Goal: Information Seeking & Learning: Learn about a topic

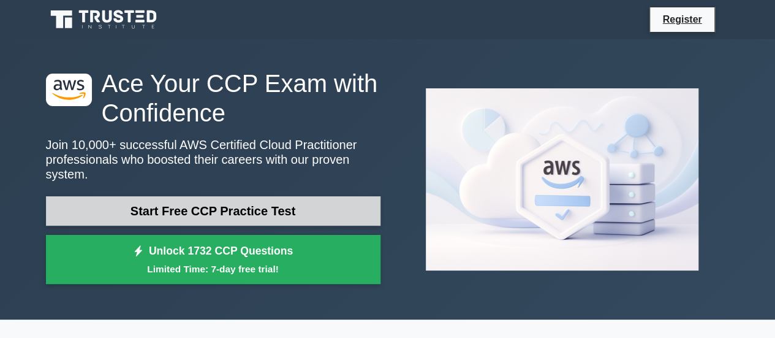
click at [183, 198] on link "Start Free CCP Practice Test" at bounding box center [213, 210] width 334 height 29
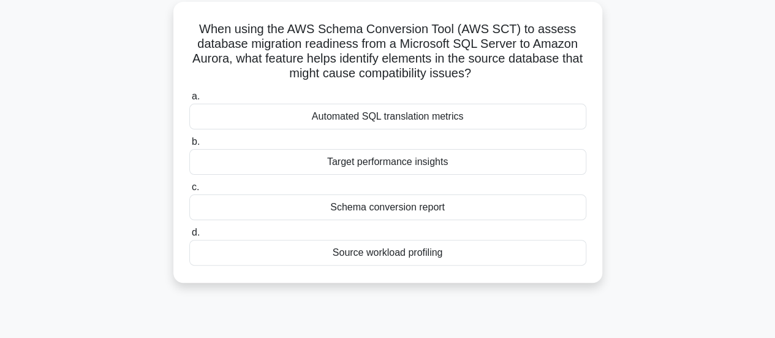
scroll to position [69, 0]
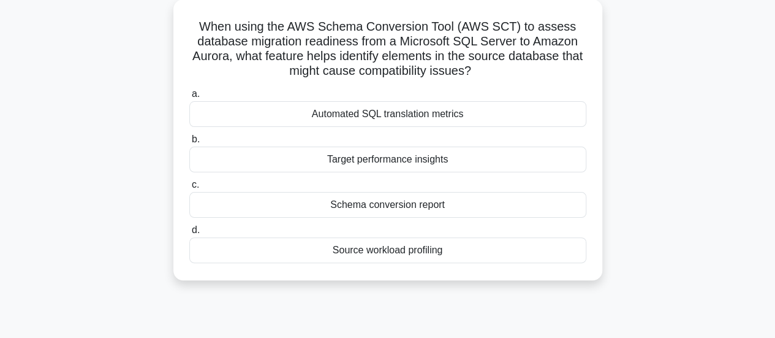
click at [303, 204] on div "Schema conversion report" at bounding box center [387, 205] width 397 height 26
click at [189, 189] on input "c. Schema conversion report" at bounding box center [189, 185] width 0 height 8
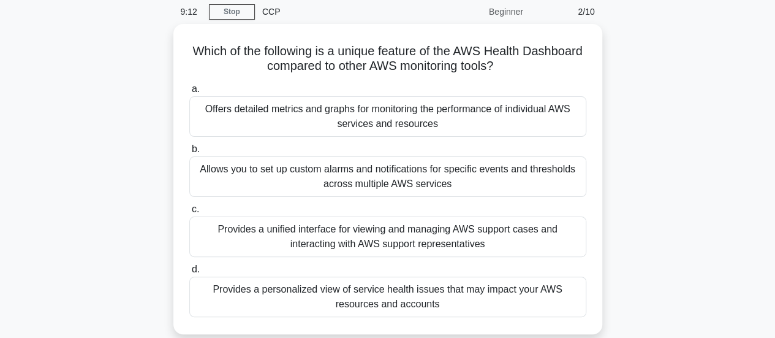
scroll to position [49, 0]
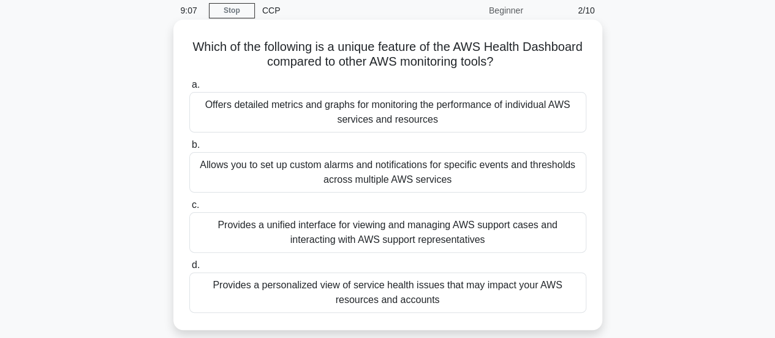
click at [283, 232] on div "Provides a unified interface for viewing and managing AWS support cases and int…" at bounding box center [387, 232] width 397 height 40
click at [189, 209] on input "c. Provides a unified interface for viewing and managing AWS support cases and …" at bounding box center [189, 205] width 0 height 8
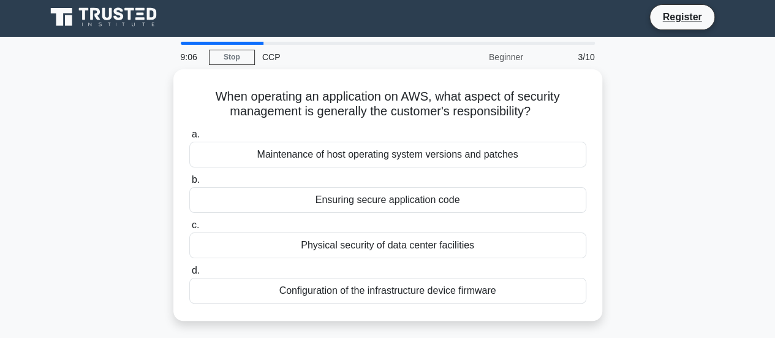
scroll to position [0, 0]
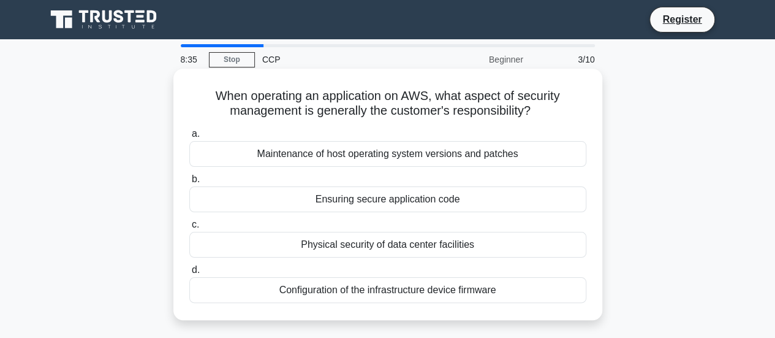
click at [357, 202] on div "Ensuring secure application code" at bounding box center [387, 199] width 397 height 26
click at [189, 183] on input "b. Ensuring secure application code" at bounding box center [189, 179] width 0 height 8
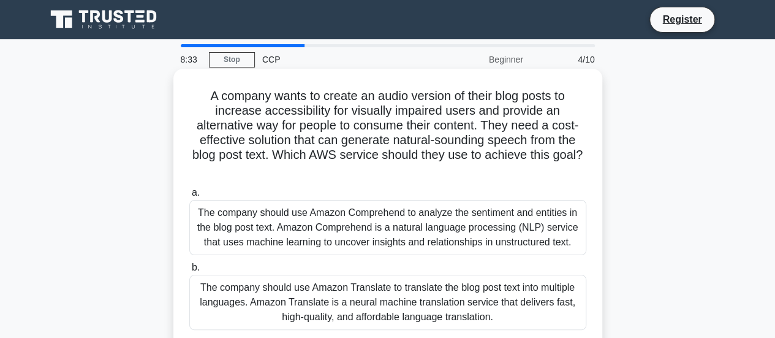
click at [369, 217] on div "The company should use Amazon Comprehend to analyze the sentiment and entities …" at bounding box center [387, 227] width 397 height 55
click at [189, 197] on input "a. The company should use Amazon Comprehend to analyze the sentiment and entiti…" at bounding box center [189, 193] width 0 height 8
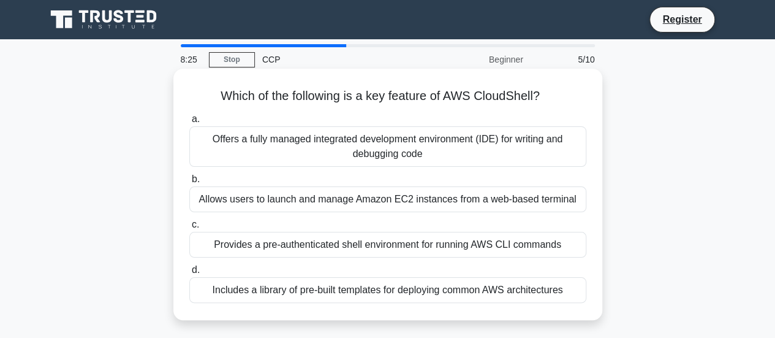
click at [257, 199] on div "Allows users to launch and manage Amazon EC2 instances from a web-based terminal" at bounding box center [387, 199] width 397 height 26
click at [189, 183] on input "b. Allows users to launch and manage Amazon EC2 instances from a web-based term…" at bounding box center [189, 179] width 0 height 8
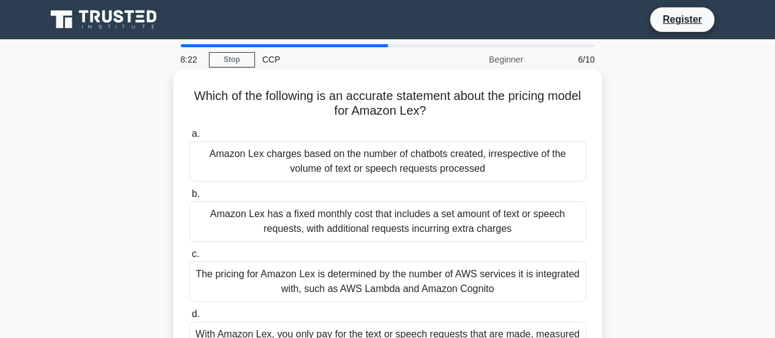
click at [344, 274] on div "The pricing for Amazon Lex is determined by the number of AWS services it is in…" at bounding box center [387, 281] width 397 height 40
click at [189, 258] on input "c. The pricing for Amazon Lex is determined by the number of AWS services it is…" at bounding box center [189, 254] width 0 height 8
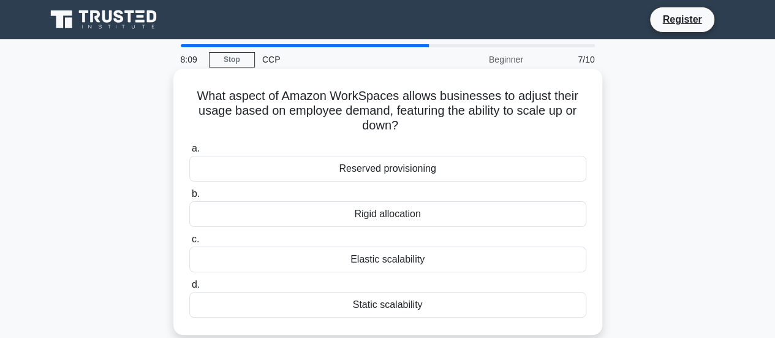
click at [353, 261] on div "Elastic scalability" at bounding box center [387, 259] width 397 height 26
click at [189, 243] on input "c. Elastic scalability" at bounding box center [189, 239] width 0 height 8
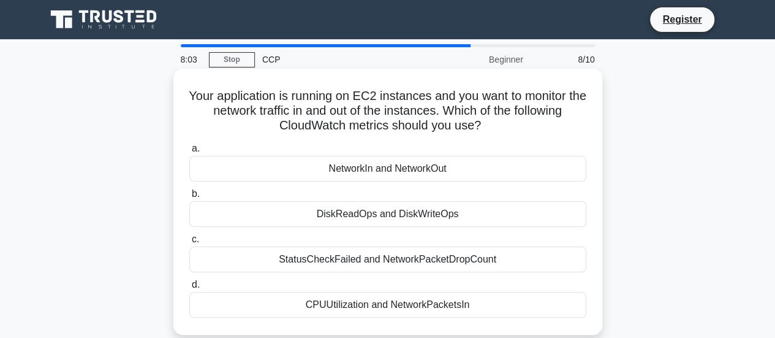
click at [395, 211] on div "DiskReadOps and DiskWriteOps" at bounding box center [387, 214] width 397 height 26
click at [189, 198] on input "b. DiskReadOps and DiskWriteOps" at bounding box center [189, 194] width 0 height 8
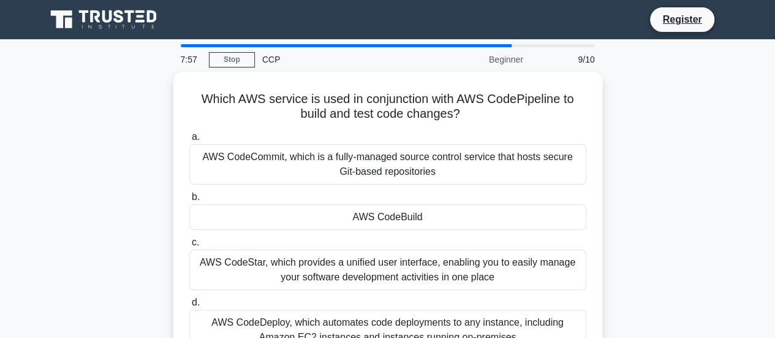
click at [395, 211] on div "AWS CodeBuild" at bounding box center [387, 217] width 397 height 26
click at [189, 201] on input "b. AWS CodeBuild" at bounding box center [189, 197] width 0 height 8
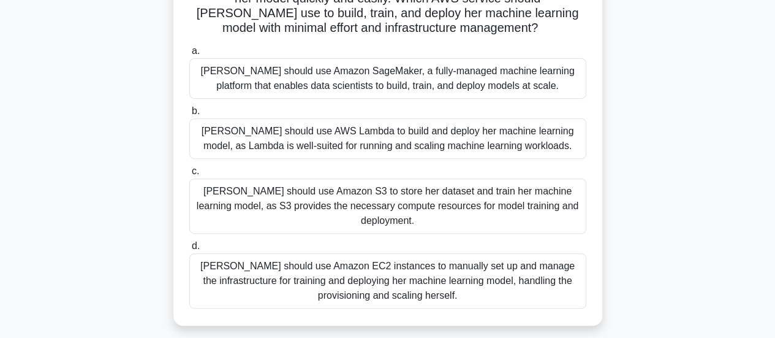
scroll to position [145, 0]
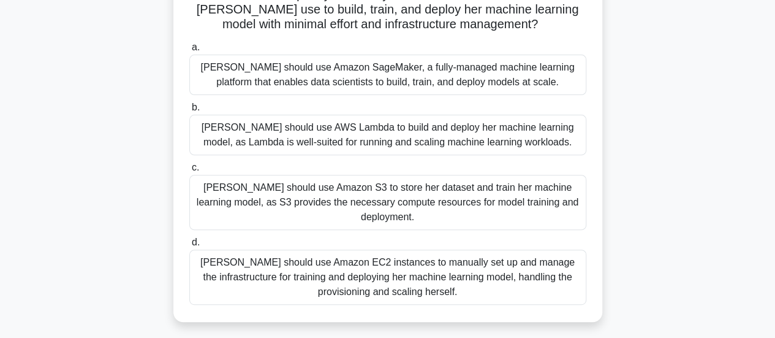
click at [407, 257] on div "Sarah should use Amazon EC2 instances to manually set up and manage the infrast…" at bounding box center [387, 276] width 397 height 55
click at [189, 246] on input "d. Sarah should use Amazon EC2 instances to manually set up and manage the infr…" at bounding box center [189, 242] width 0 height 8
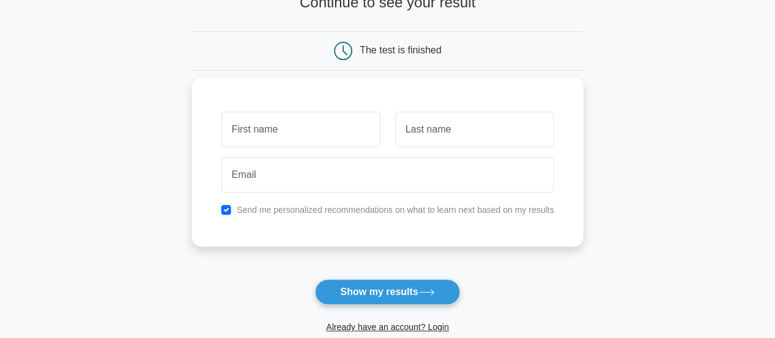
scroll to position [92, 0]
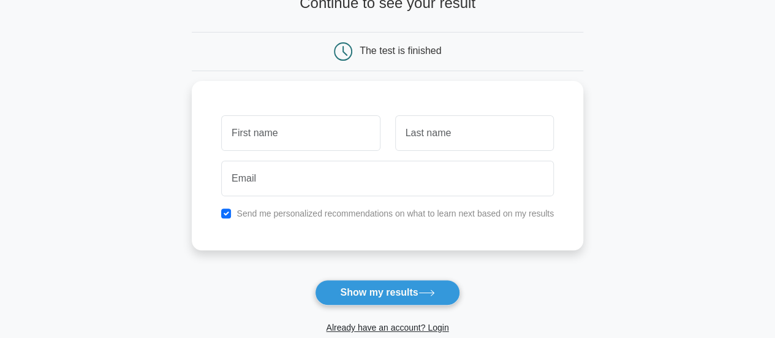
click at [376, 305] on div "Already have an account? Login" at bounding box center [387, 319] width 391 height 29
click at [225, 205] on input "checkbox" at bounding box center [226, 210] width 10 height 10
checkbox input "false"
click at [390, 287] on button "Show my results" at bounding box center [387, 292] width 145 height 26
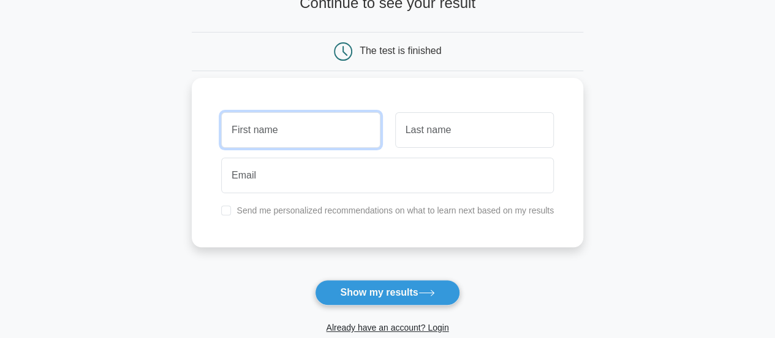
click at [325, 118] on input "text" at bounding box center [300, 130] width 159 height 36
type input "Srinidhi"
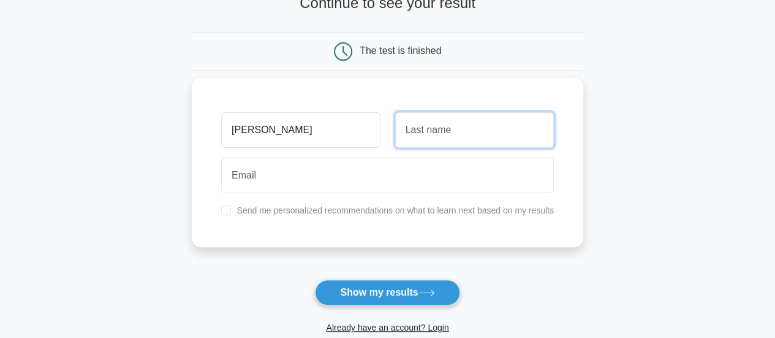
click at [429, 142] on input "text" at bounding box center [474, 130] width 159 height 36
type input "S"
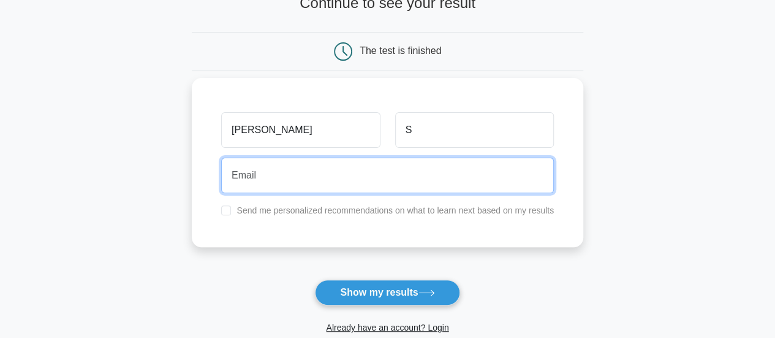
click at [409, 172] on input "email" at bounding box center [387, 175] width 333 height 36
type input "sriiiiis322@gmail.com"
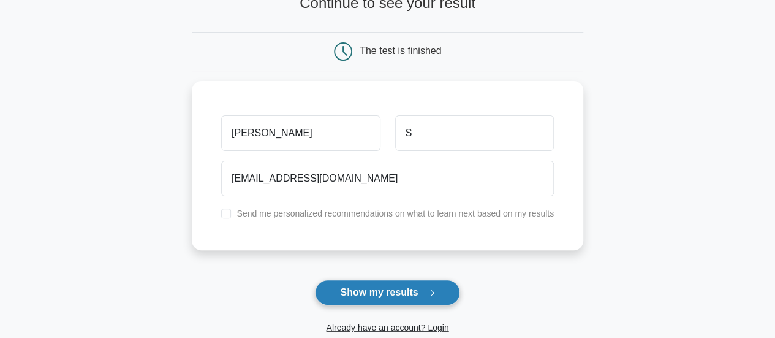
click at [339, 296] on button "Show my results" at bounding box center [387, 292] width 145 height 26
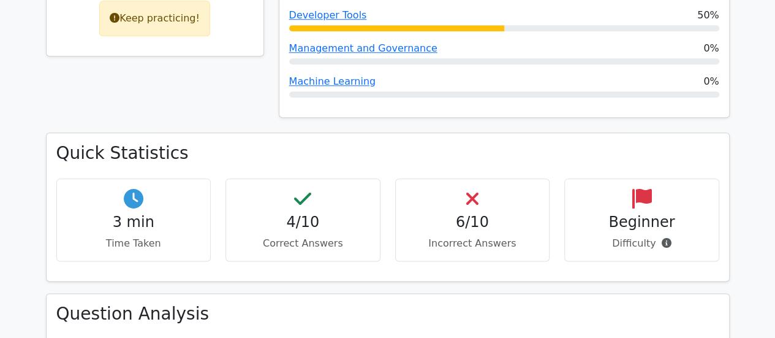
scroll to position [388, 0]
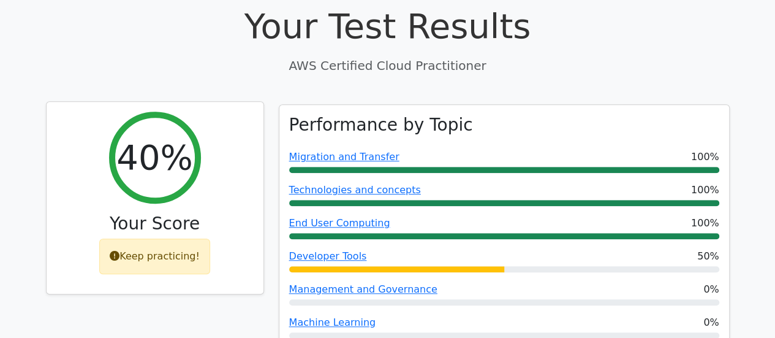
click at [161, 257] on div "Keep practicing!" at bounding box center [154, 256] width 111 height 36
